Goal: Find specific page/section: Find specific page/section

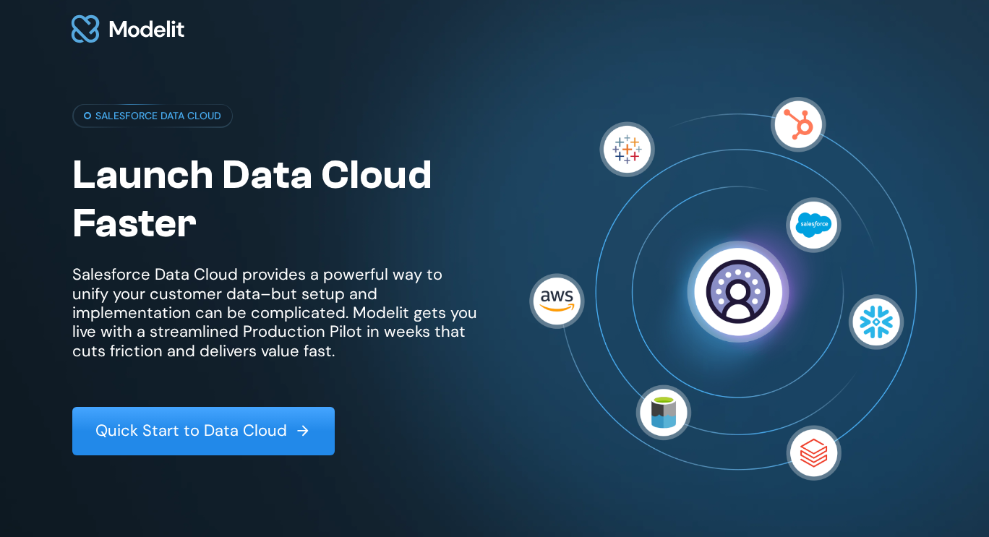
click at [260, 414] on link "Quick Start to Data Cloud" at bounding box center [203, 431] width 263 height 48
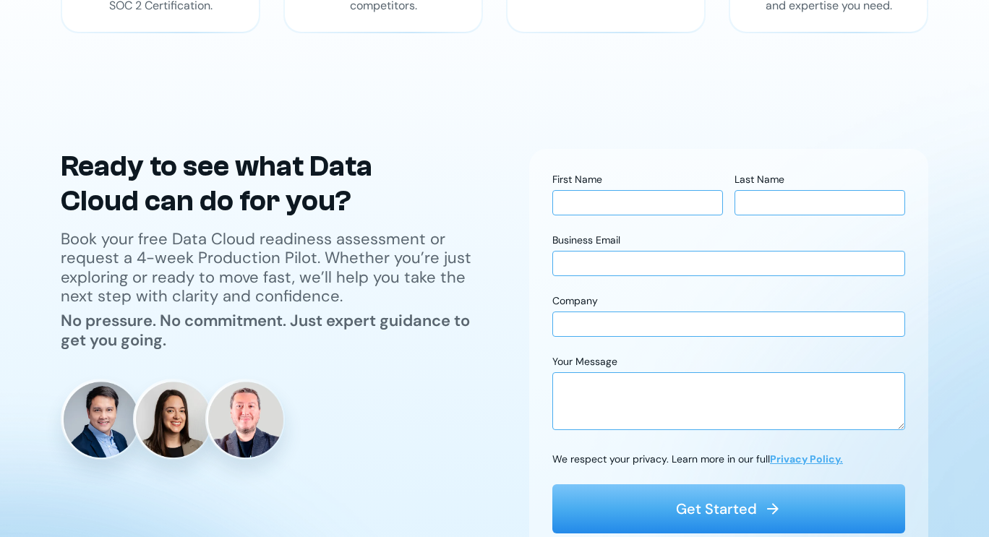
scroll to position [57, 0]
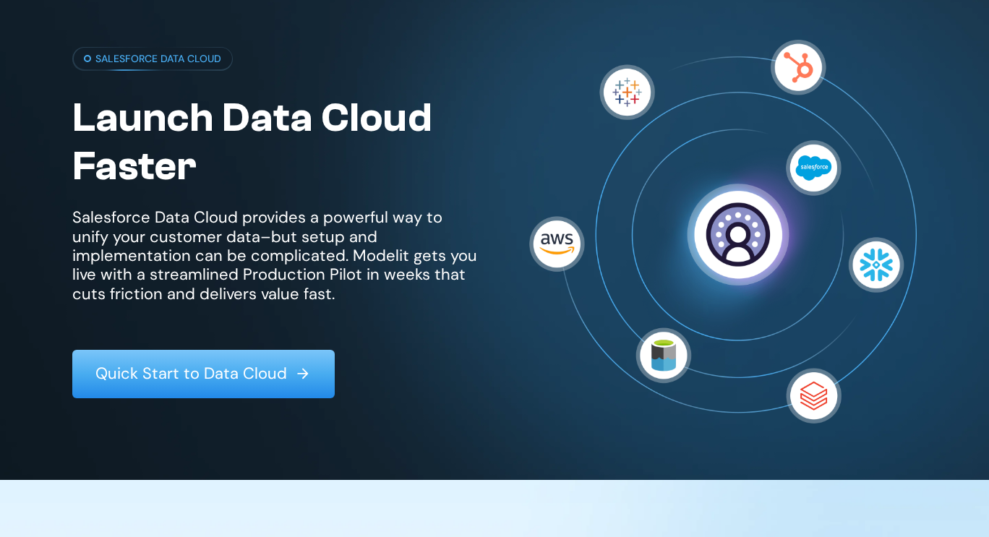
click at [136, 269] on p "Salesforce Data Cloud provides a powerful way to unify your customer data–but s…" at bounding box center [274, 255] width 405 height 95
click at [304, 299] on p "Salesforce Data Cloud provides a powerful way to unify your customer data–but s…" at bounding box center [274, 255] width 405 height 95
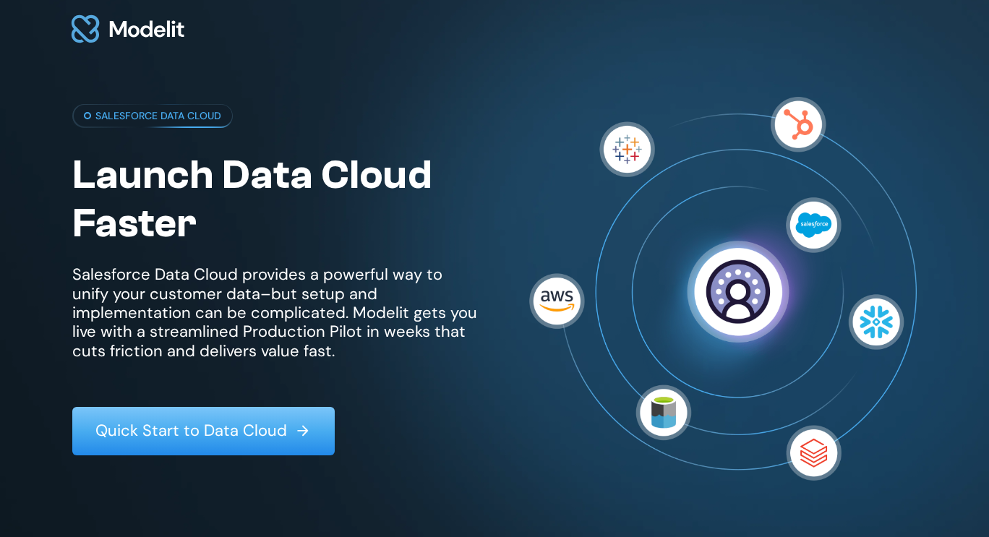
click at [84, 28] on img at bounding box center [128, 29] width 119 height 45
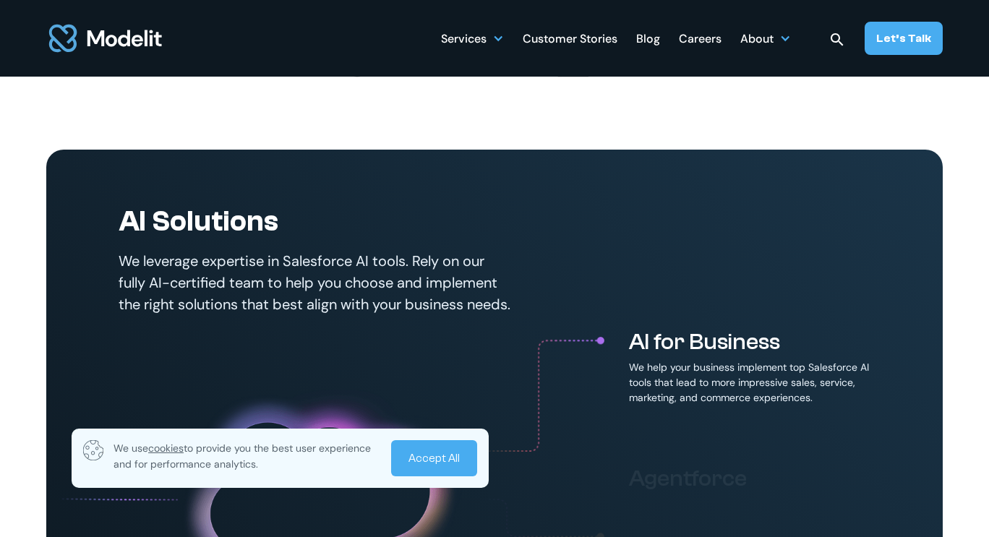
scroll to position [607, 0]
